Goal: Task Accomplishment & Management: Manage account settings

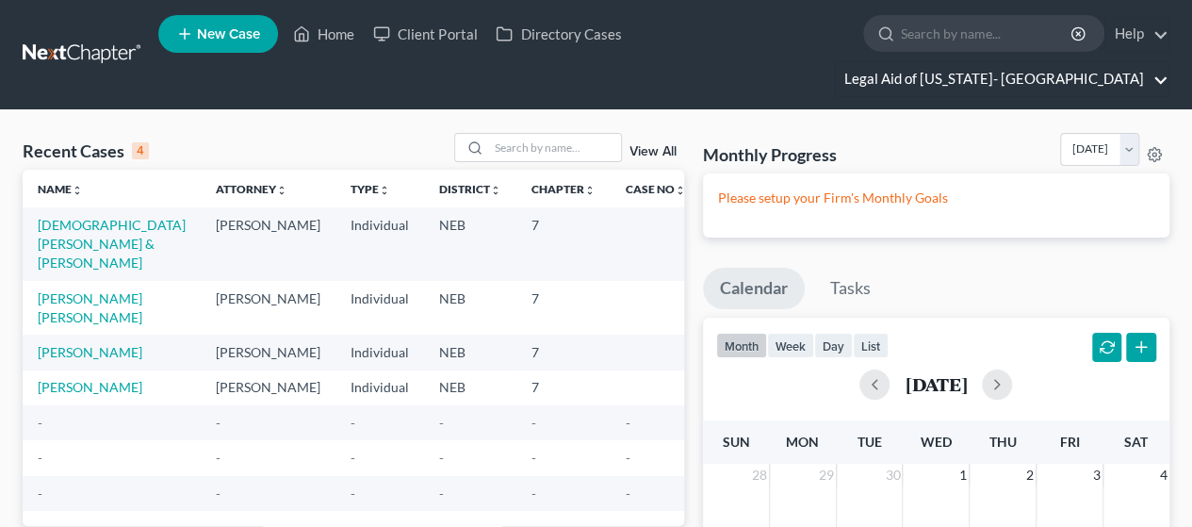
click at [1072, 62] on link "Legal Aid of [US_STATE]- [GEOGRAPHIC_DATA]" at bounding box center [1002, 79] width 334 height 34
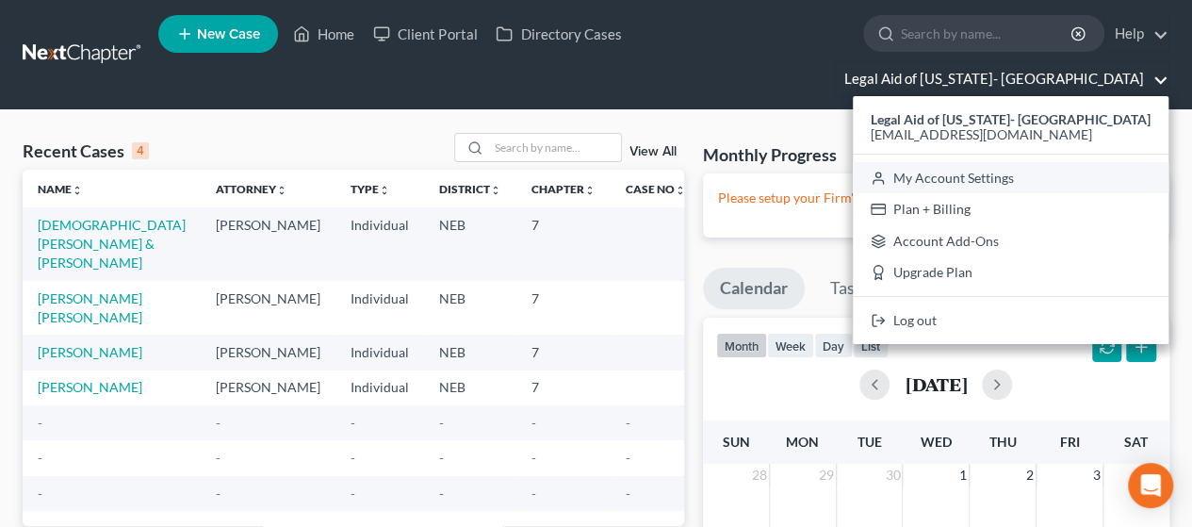
click at [1046, 162] on link "My Account Settings" at bounding box center [1011, 178] width 316 height 32
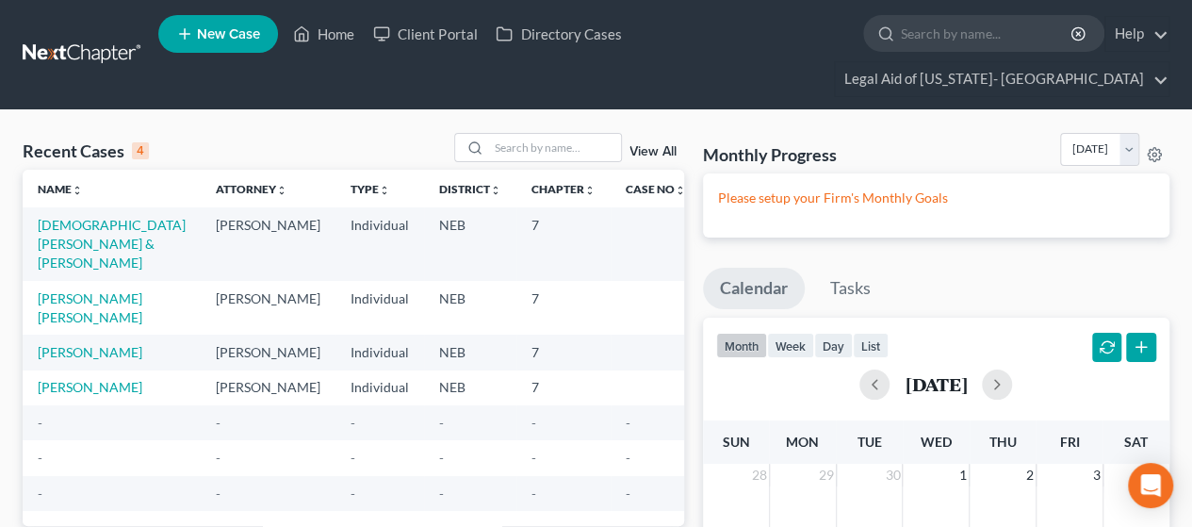
select select "23"
select select "30"
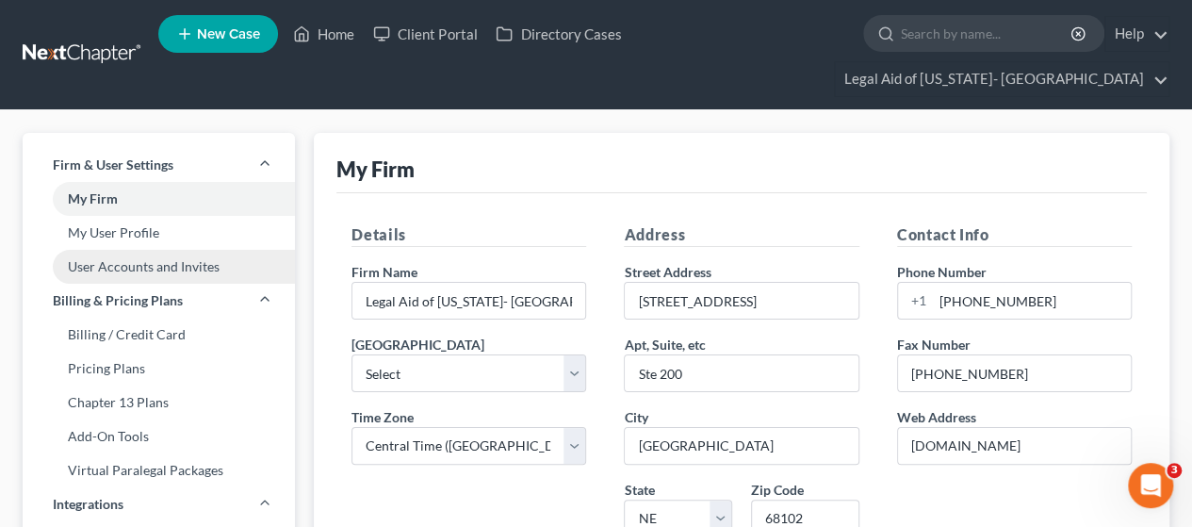
click at [117, 250] on link "User Accounts and Invites" at bounding box center [159, 267] width 272 height 34
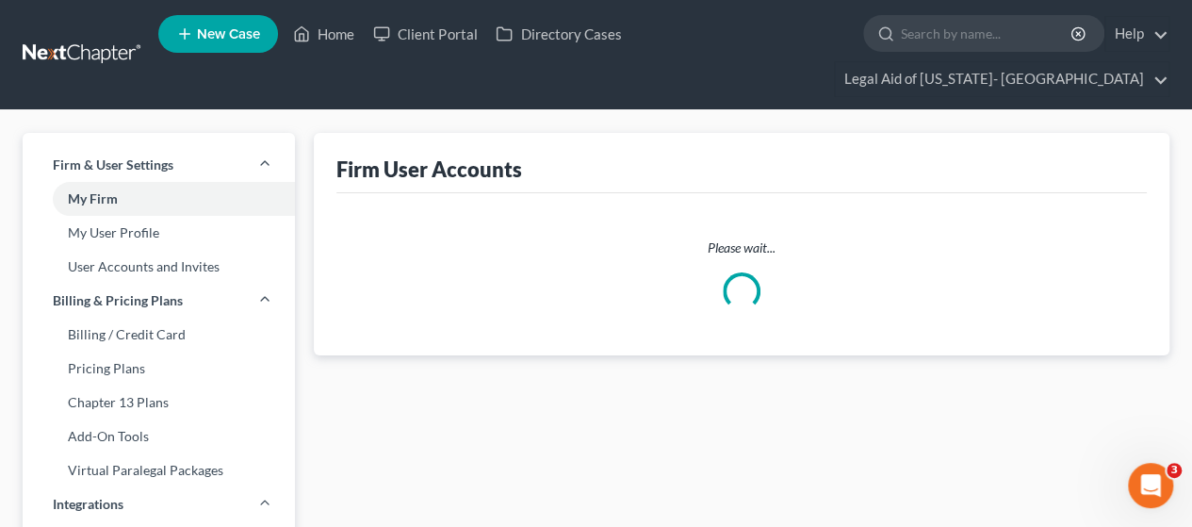
select select "0"
select select "1"
select select "0"
select select "1"
select select "0"
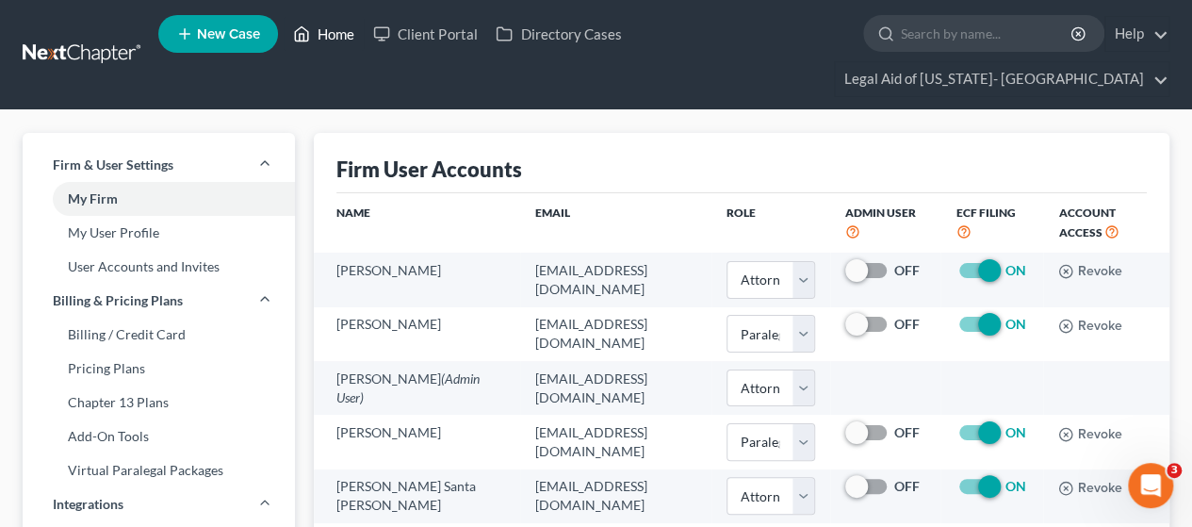
click at [316, 42] on link "Home" at bounding box center [324, 34] width 80 height 34
